Goal: Check status: Check status

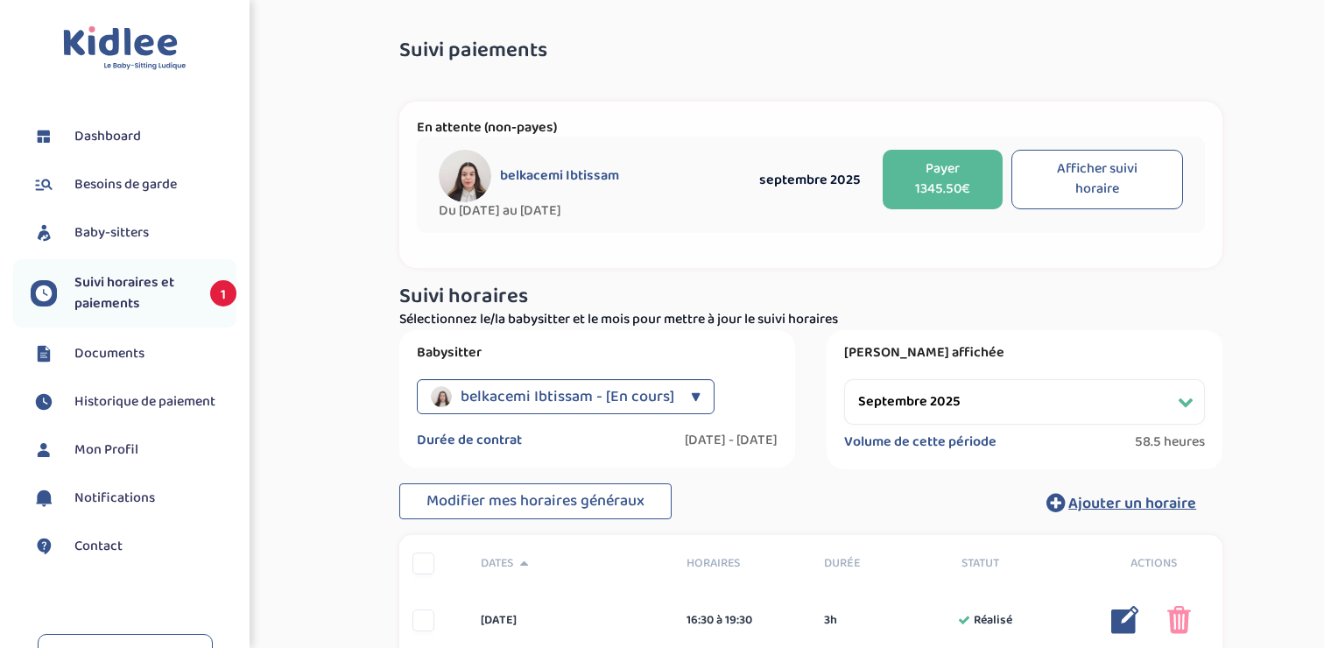
select select "septembre 2025"
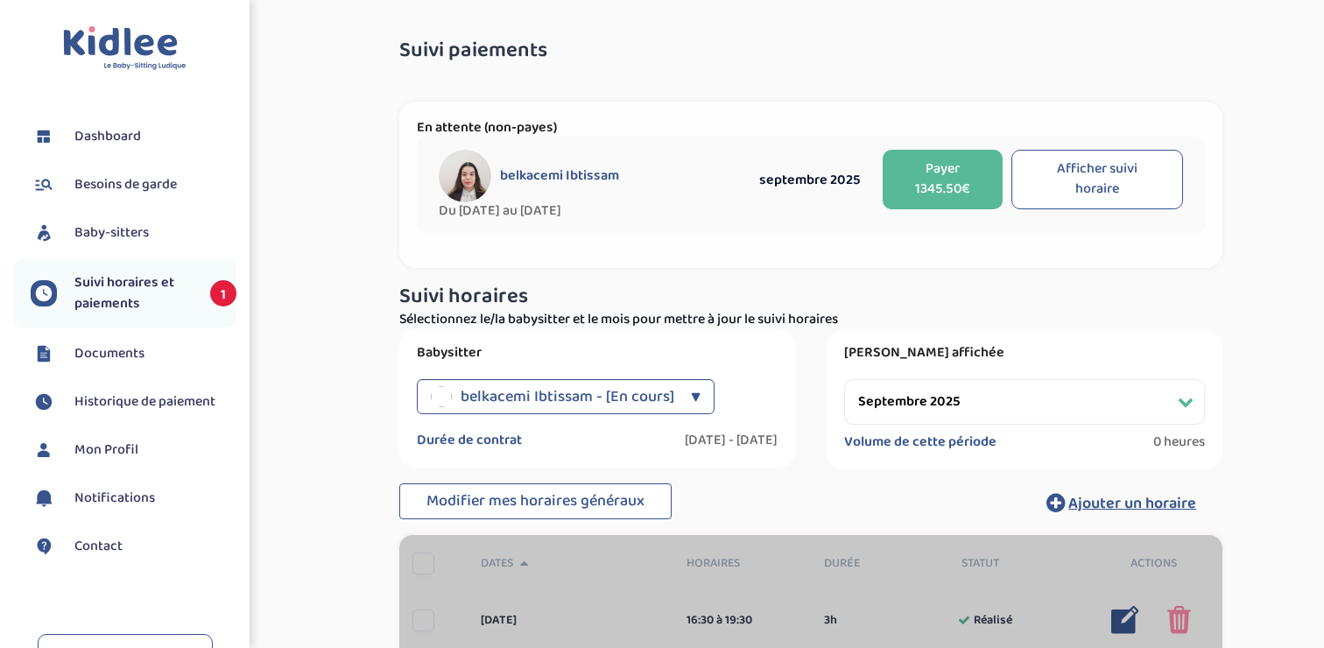
select select "septembre 2025"
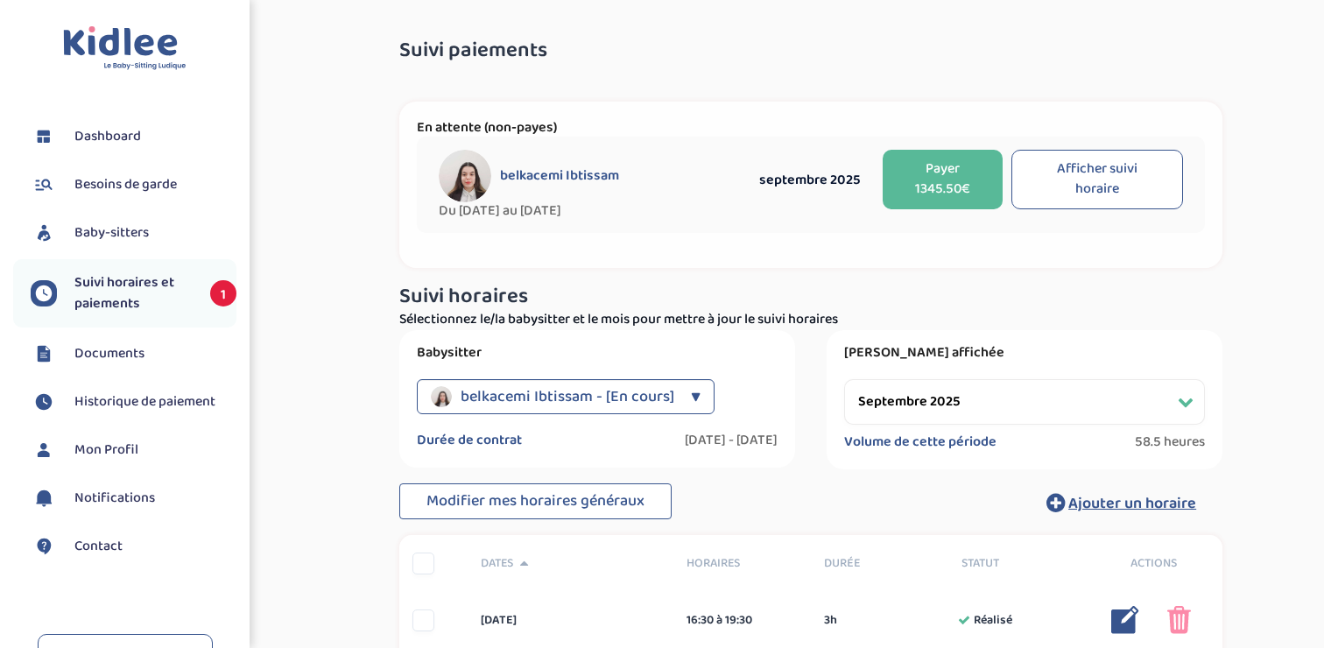
click at [147, 306] on span "Suivi horaires et paiements" at bounding box center [133, 293] width 118 height 42
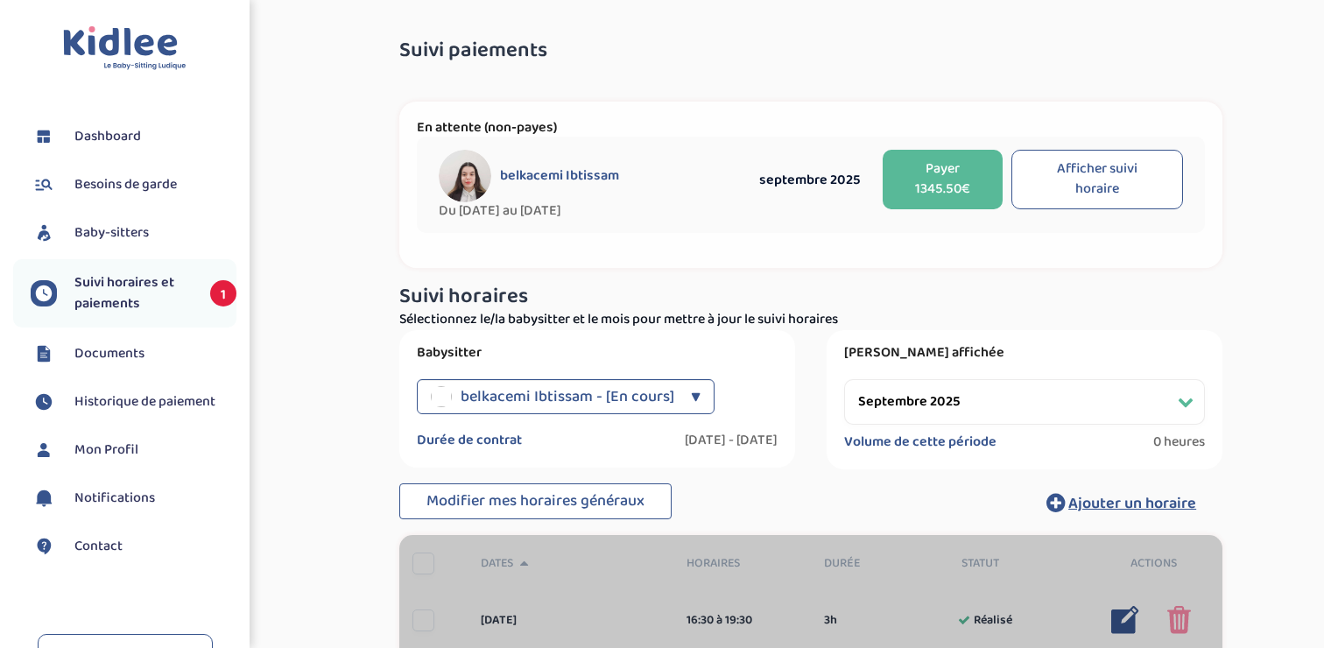
select select "septembre 2025"
